Goal: Task Accomplishment & Management: Use online tool/utility

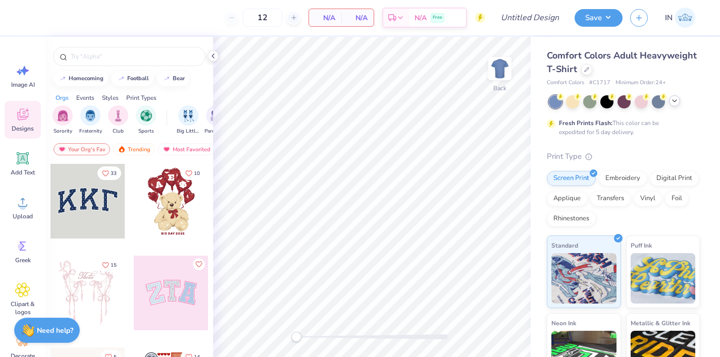
click at [677, 104] on icon at bounding box center [674, 101] width 8 height 8
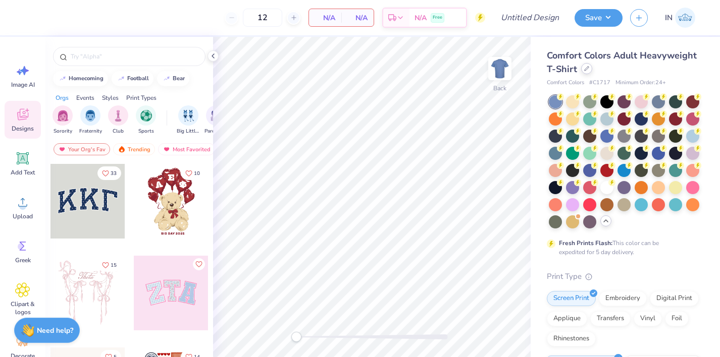
click at [586, 68] on icon at bounding box center [586, 68] width 5 height 5
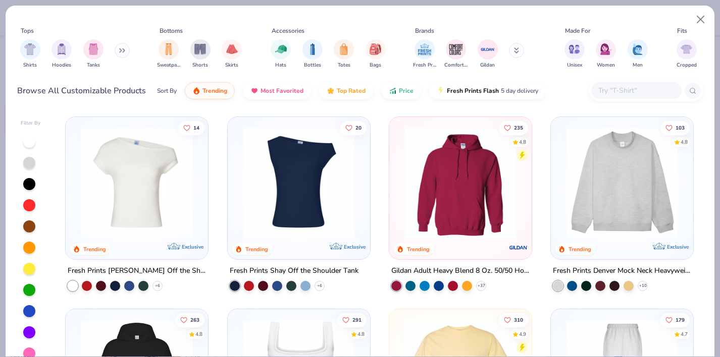
click at [635, 88] on input "text" at bounding box center [636, 91] width 78 height 12
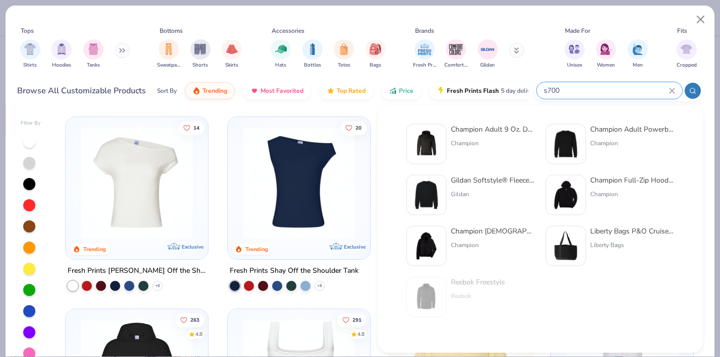
type input "s700"
click at [503, 142] on div "Champion" at bounding box center [493, 143] width 85 height 9
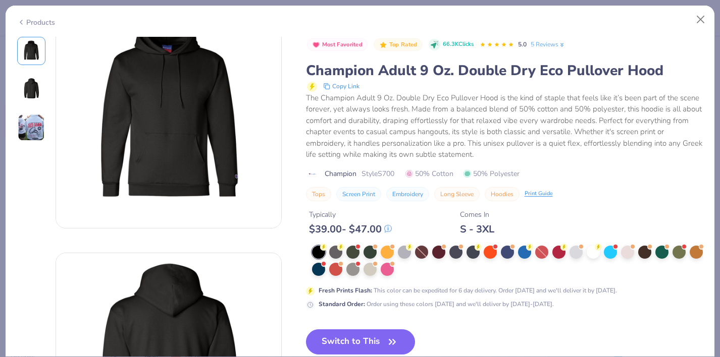
scroll to position [40, 0]
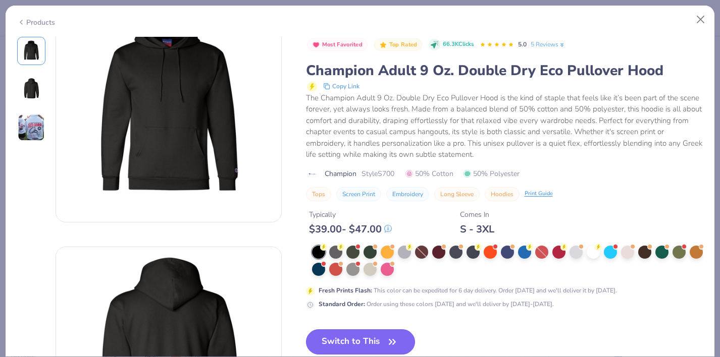
click at [366, 339] on button "Switch to This" at bounding box center [360, 341] width 109 height 25
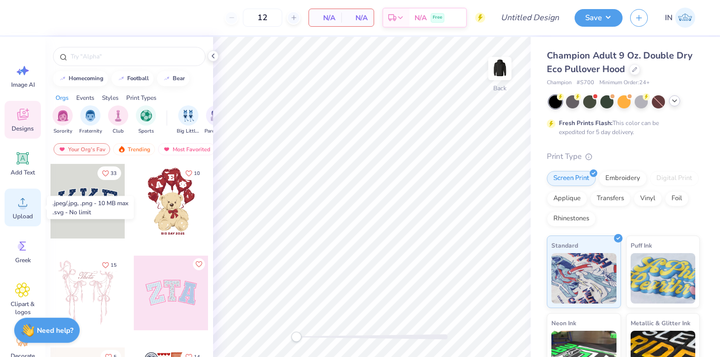
click at [19, 206] on icon at bounding box center [22, 202] width 15 height 15
